Goal: Task Accomplishment & Management: Manage account settings

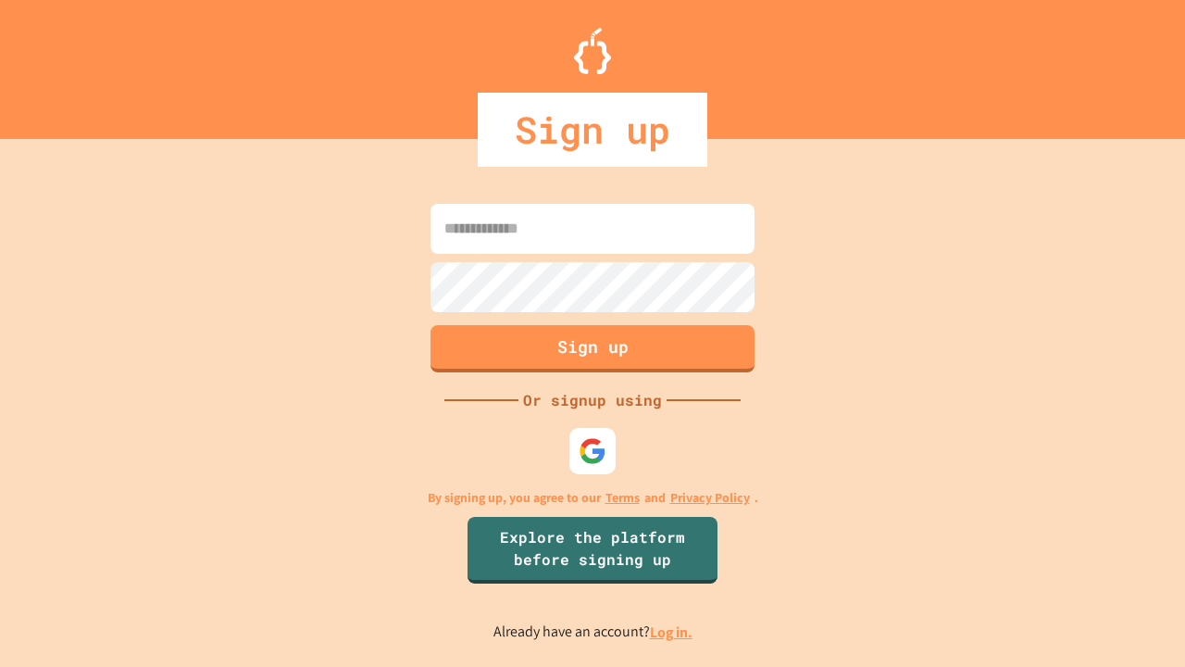
click at [672, 632] on link "Log in." at bounding box center [671, 631] width 43 height 19
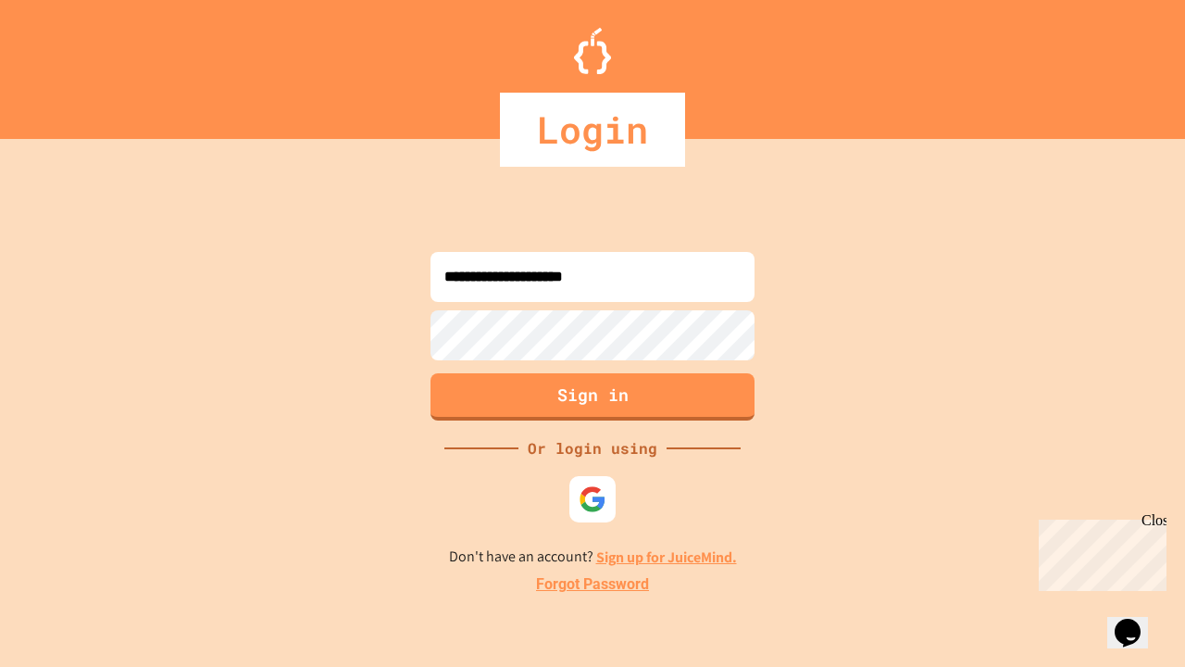
type input "**********"
